Goal: Task Accomplishment & Management: Use online tool/utility

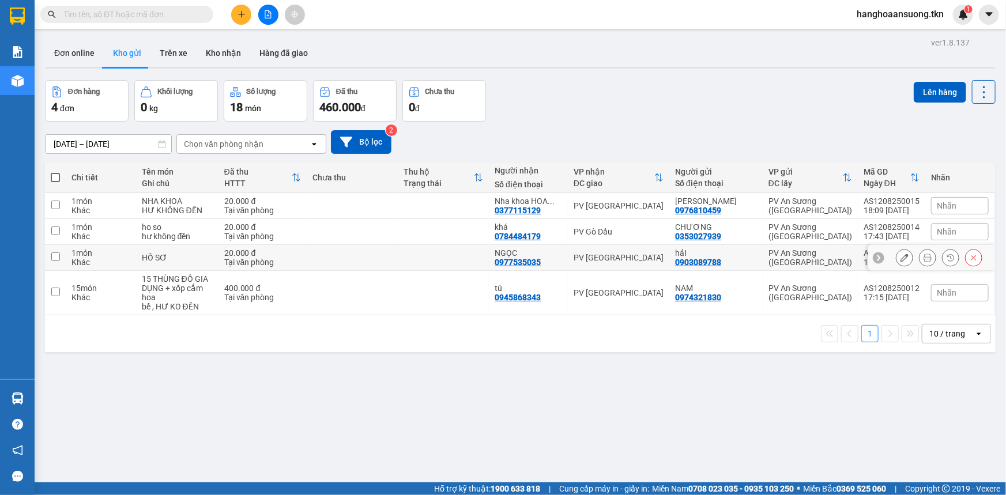
click at [642, 253] on div "PV [GEOGRAPHIC_DATA]" at bounding box center [619, 257] width 90 height 9
checkbox input "true"
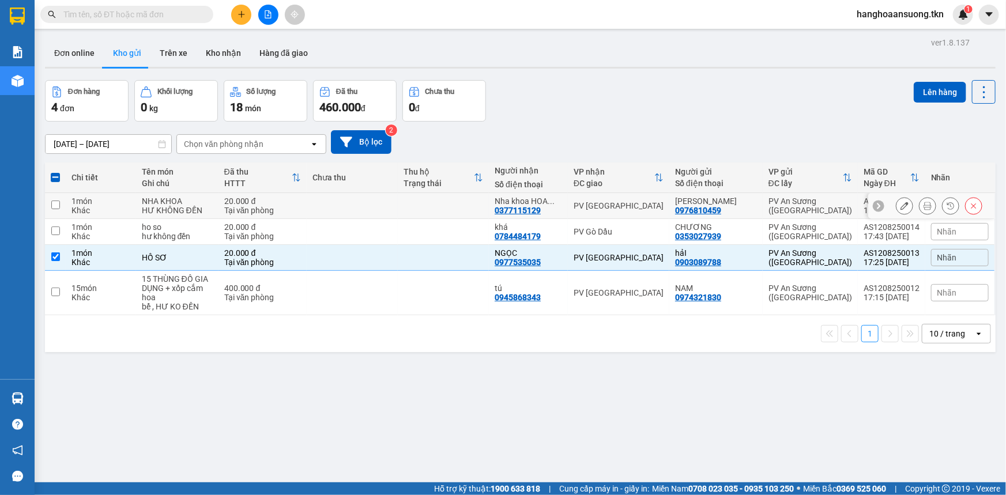
click at [642, 199] on td "PV [GEOGRAPHIC_DATA]" at bounding box center [618, 206] width 101 height 26
checkbox input "true"
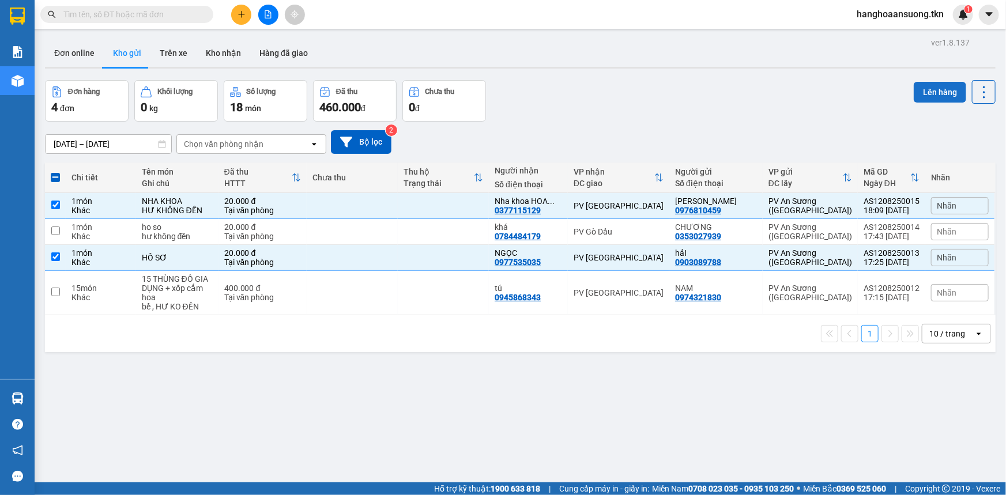
click at [929, 88] on button "Lên hàng" at bounding box center [940, 92] width 52 height 21
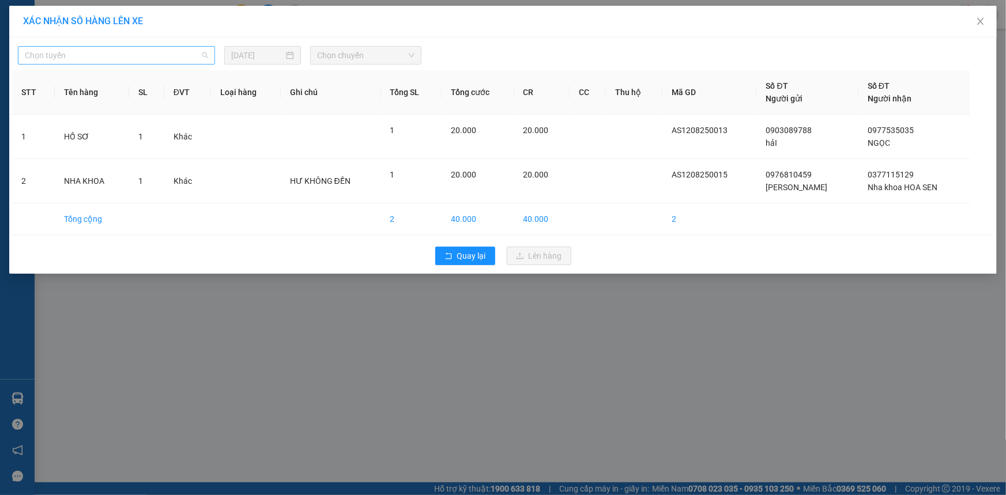
drag, startPoint x: 153, startPoint y: 48, endPoint x: 152, endPoint y: 54, distance: 5.8
click at [152, 48] on span "Chọn tuyến" at bounding box center [116, 55] width 183 height 17
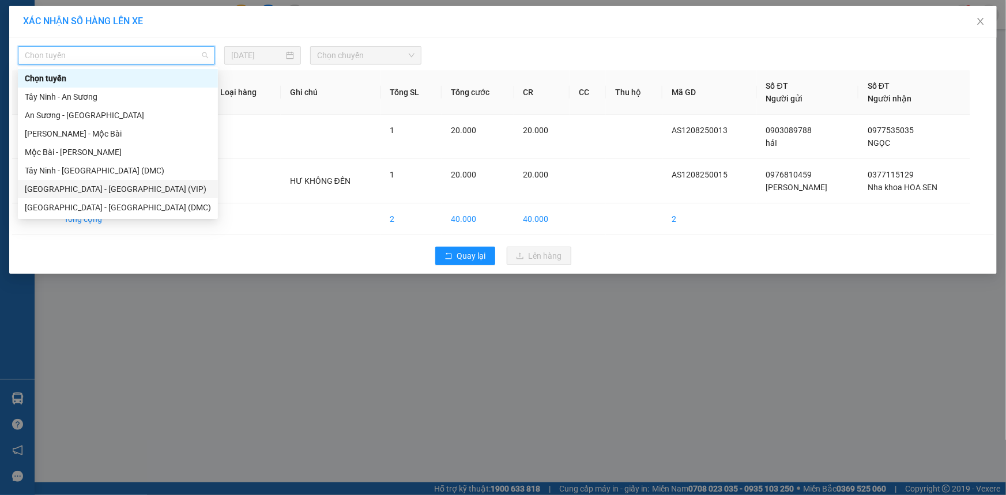
click at [126, 188] on div "[GEOGRAPHIC_DATA] - [GEOGRAPHIC_DATA] (VIP)" at bounding box center [118, 189] width 186 height 13
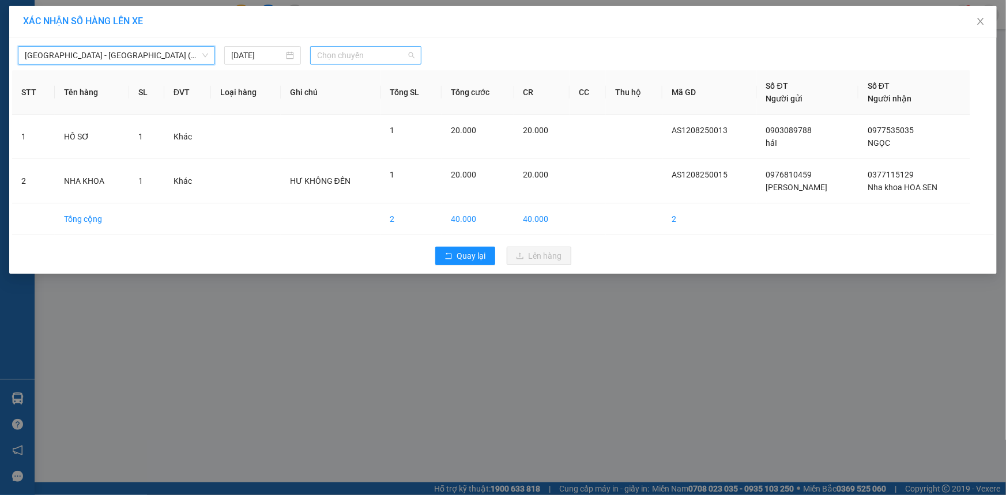
click at [355, 51] on span "Chọn chuyến" at bounding box center [365, 55] width 97 height 17
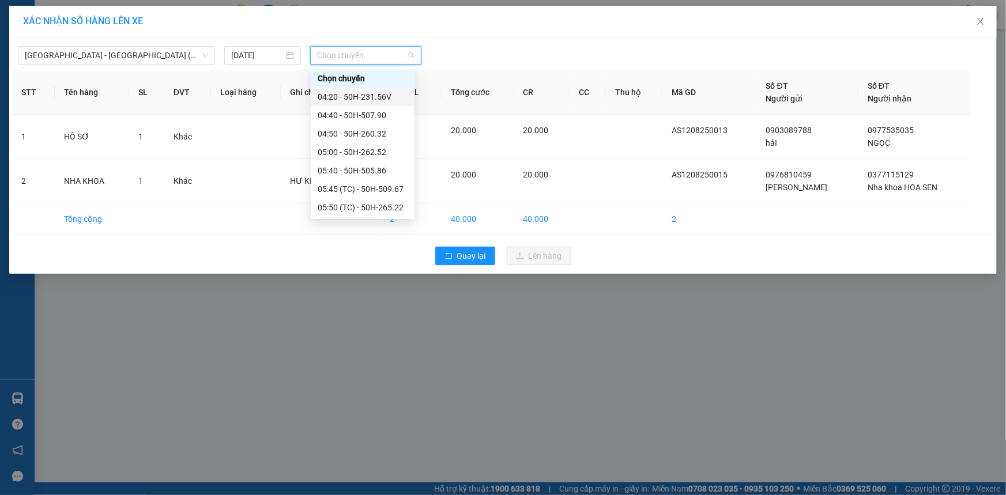
click at [395, 93] on div "04:20 - 50H-231.56V" at bounding box center [363, 97] width 90 height 13
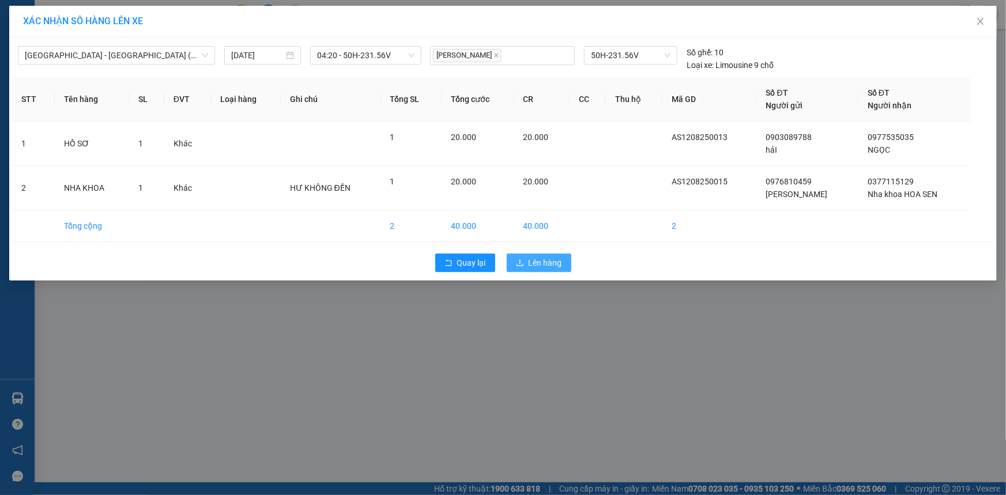
click at [541, 261] on span "Lên hàng" at bounding box center [545, 263] width 33 height 13
